Goal: Task Accomplishment & Management: Manage account settings

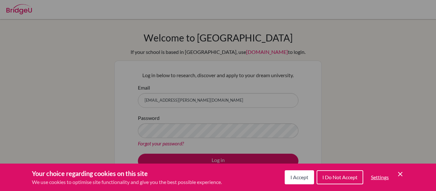
click at [401, 176] on icon "Cookie Control Close Icon" at bounding box center [400, 174] width 8 height 8
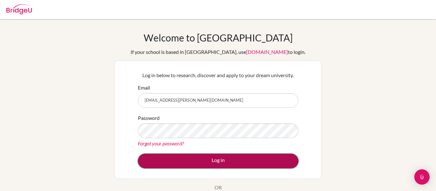
click at [234, 162] on button "Log in" at bounding box center [218, 161] width 160 height 15
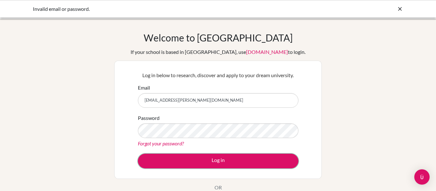
click at [234, 162] on button "Log in" at bounding box center [218, 161] width 160 height 15
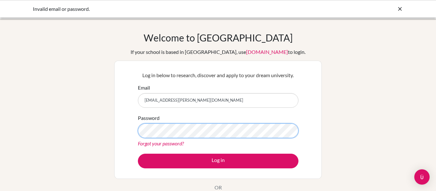
click at [138, 131] on div "Password Forgot your password?" at bounding box center [218, 130] width 160 height 33
